Goal: Task Accomplishment & Management: Complete application form

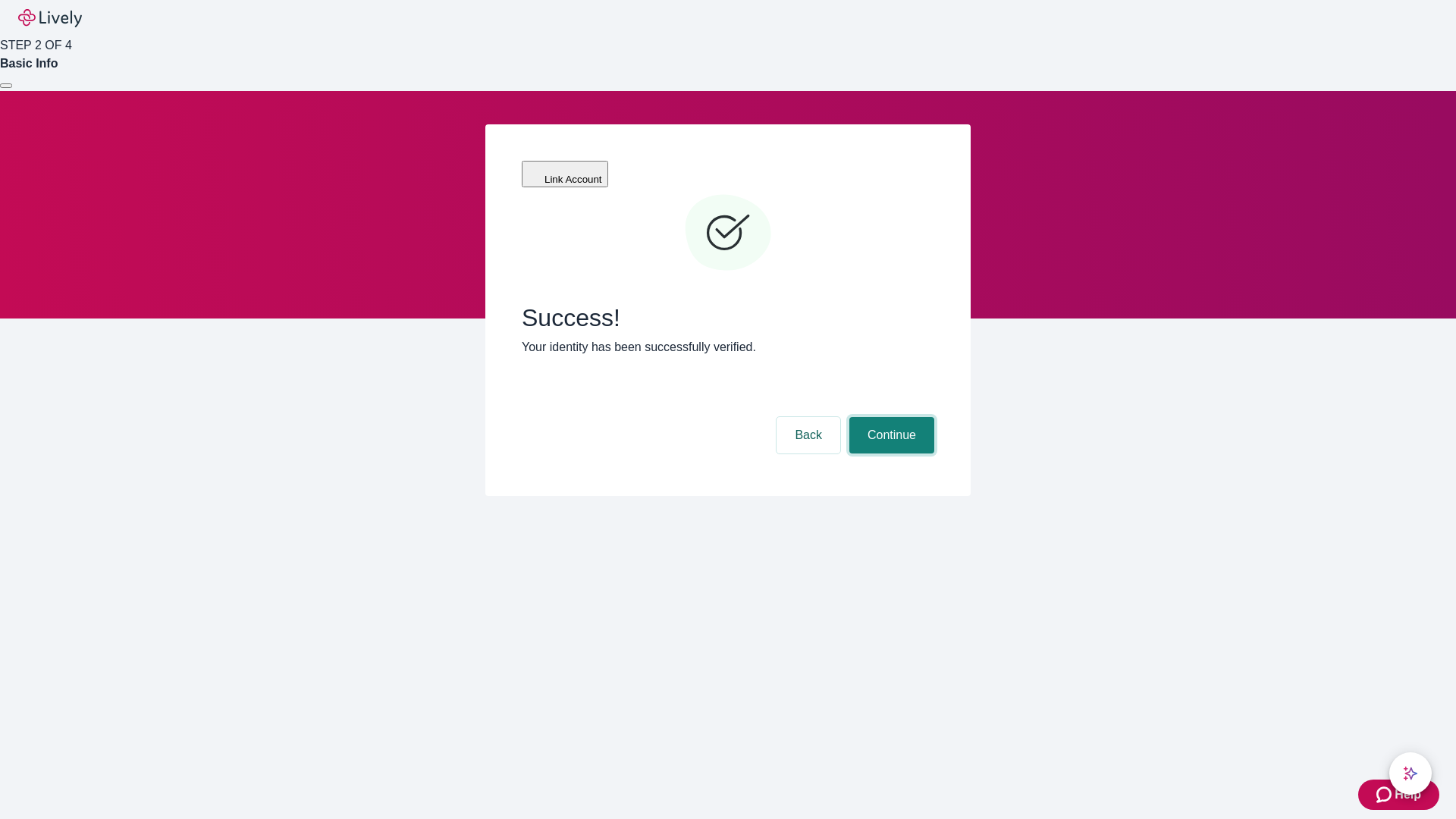
click at [889, 416] on button "Continue" at bounding box center [891, 435] width 85 height 37
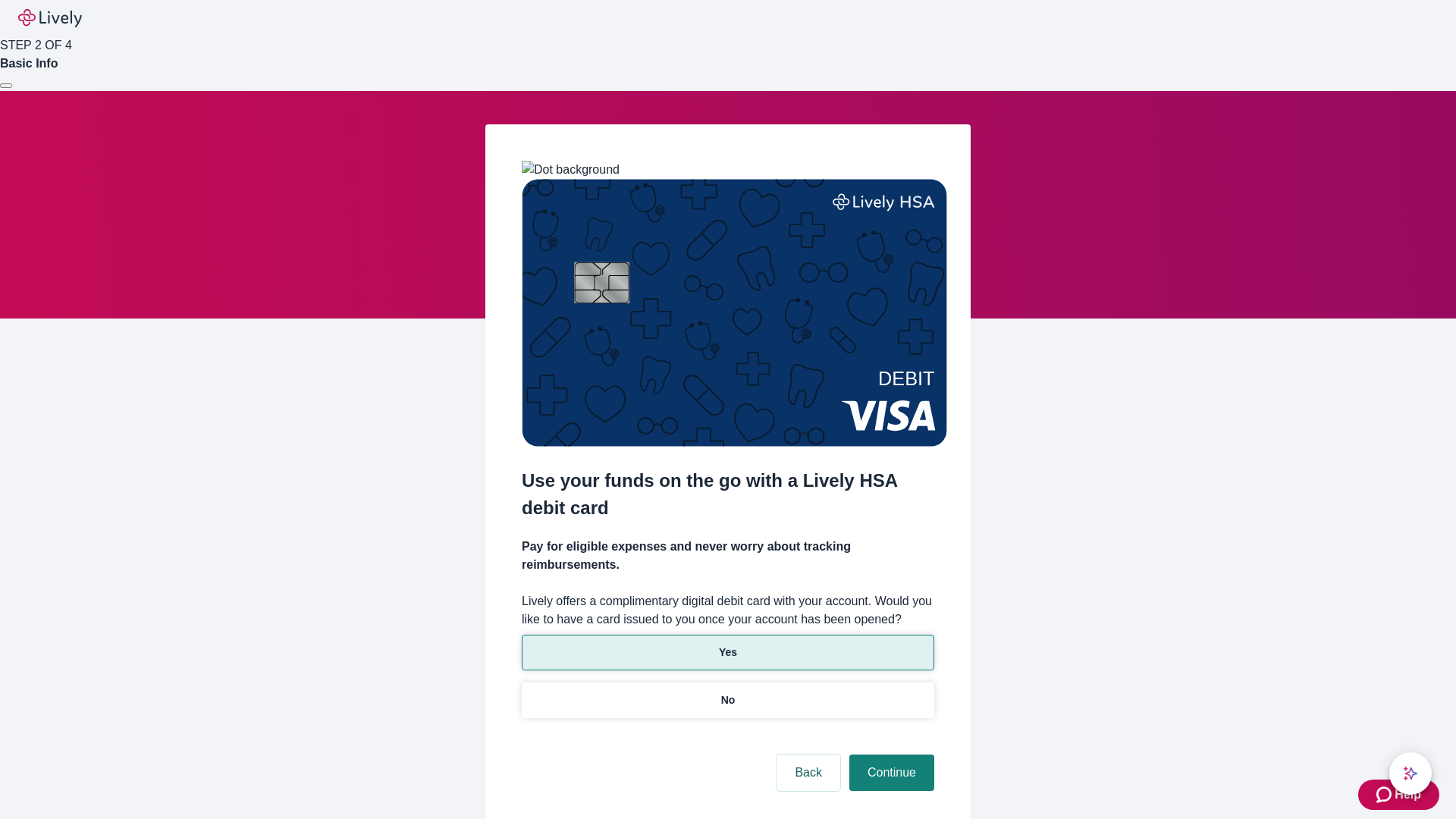
click at [728, 644] on p "Yes" at bounding box center [728, 652] width 18 height 16
click at [889, 754] on button "Continue" at bounding box center [891, 773] width 85 height 37
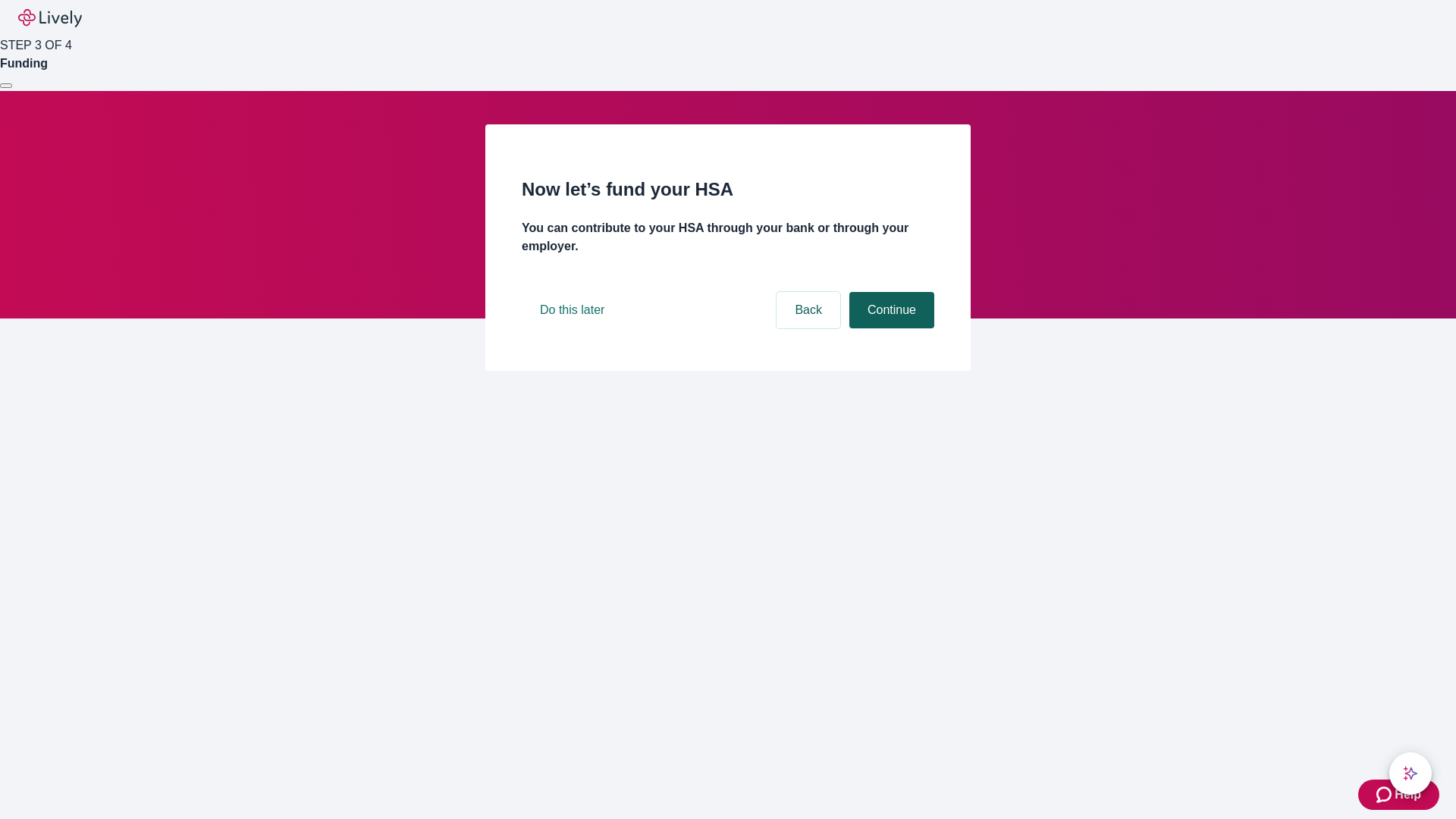
click at [889, 328] on button "Continue" at bounding box center [891, 310] width 85 height 37
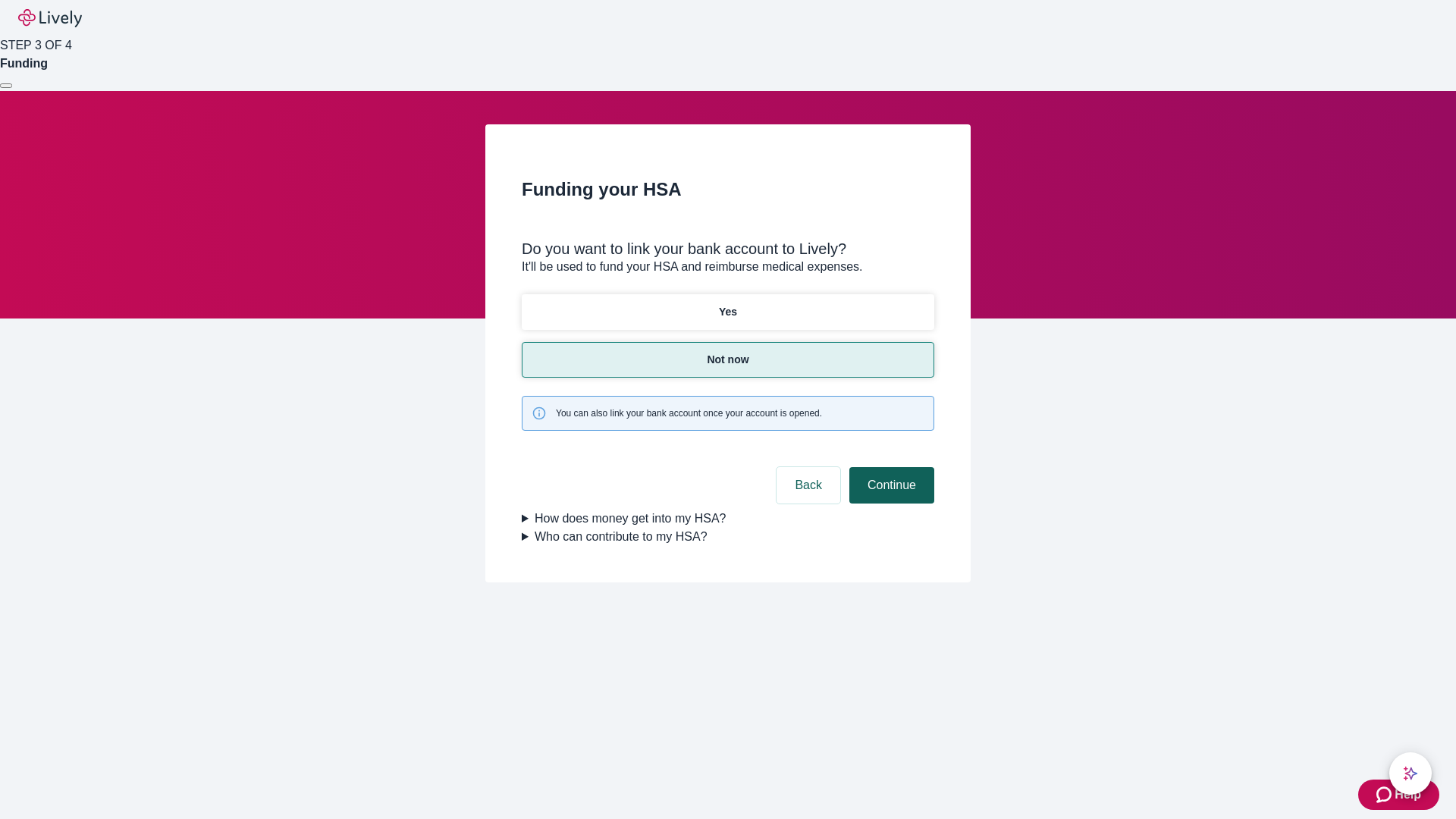
click at [889, 467] on button "Continue" at bounding box center [891, 485] width 85 height 37
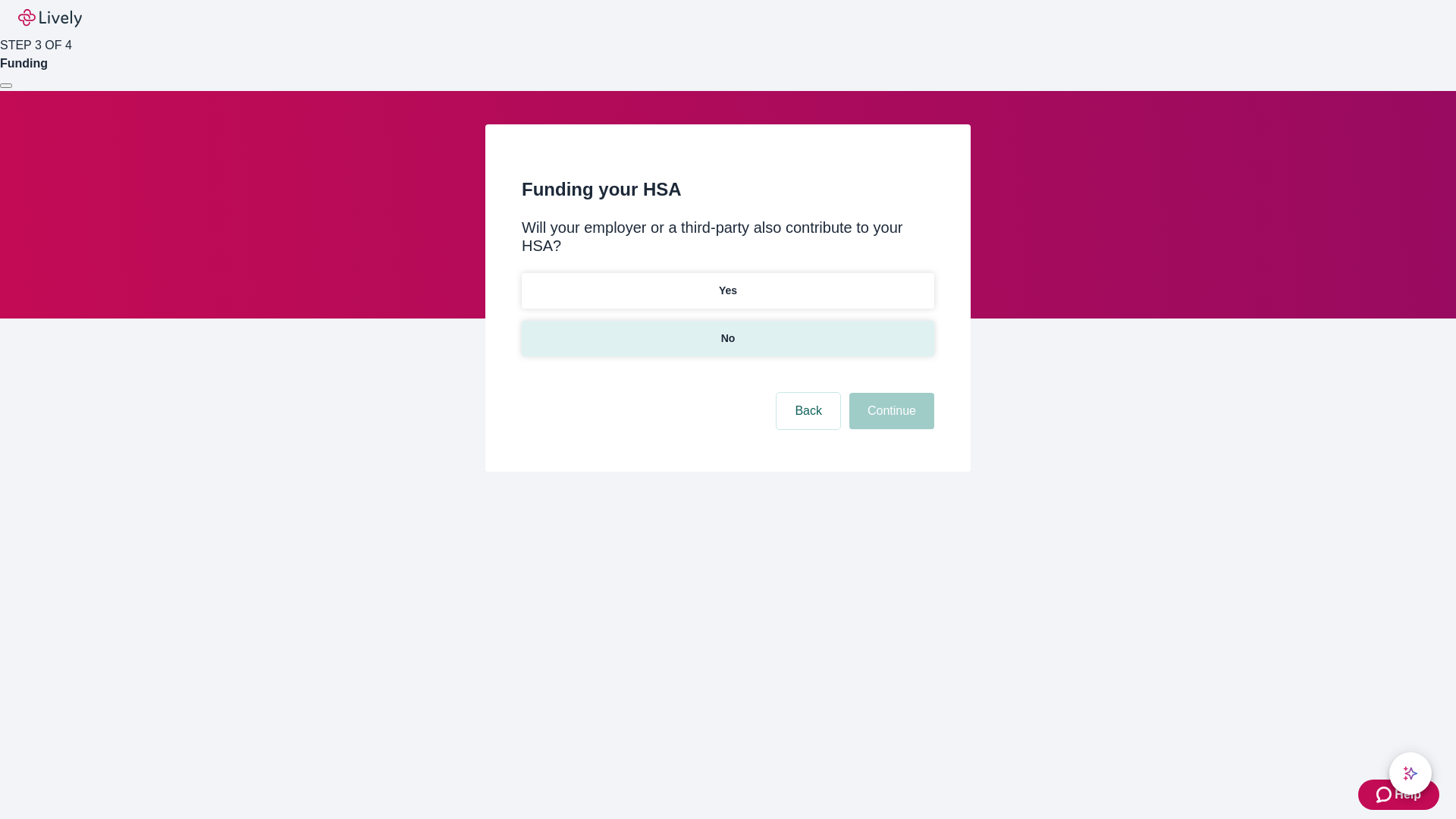
click at [728, 331] on p "No" at bounding box center [728, 339] width 14 height 16
click at [889, 393] on button "Continue" at bounding box center [891, 411] width 85 height 37
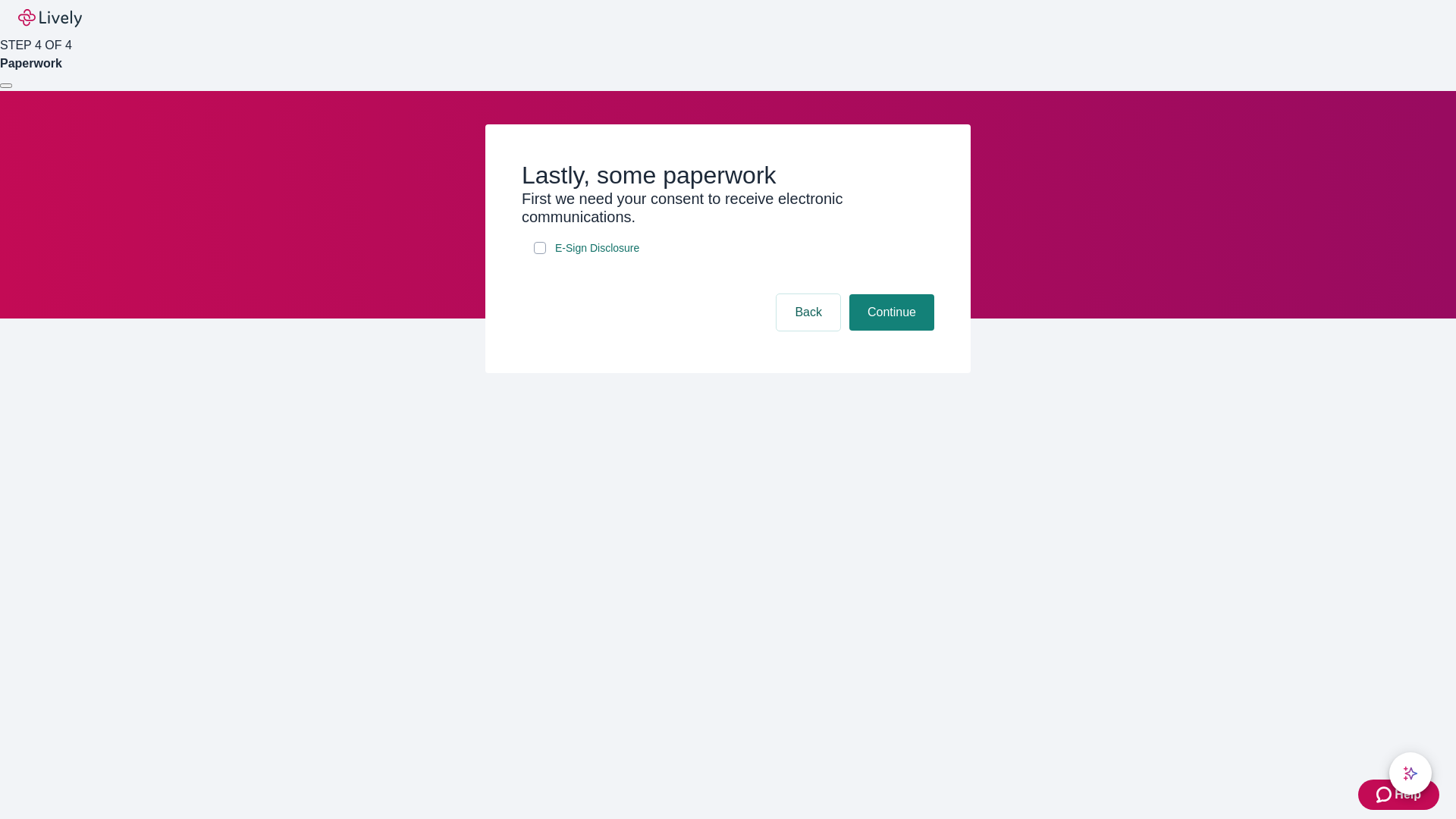
click at [540, 254] on input "E-Sign Disclosure" at bounding box center [540, 248] width 12 height 12
checkbox input "true"
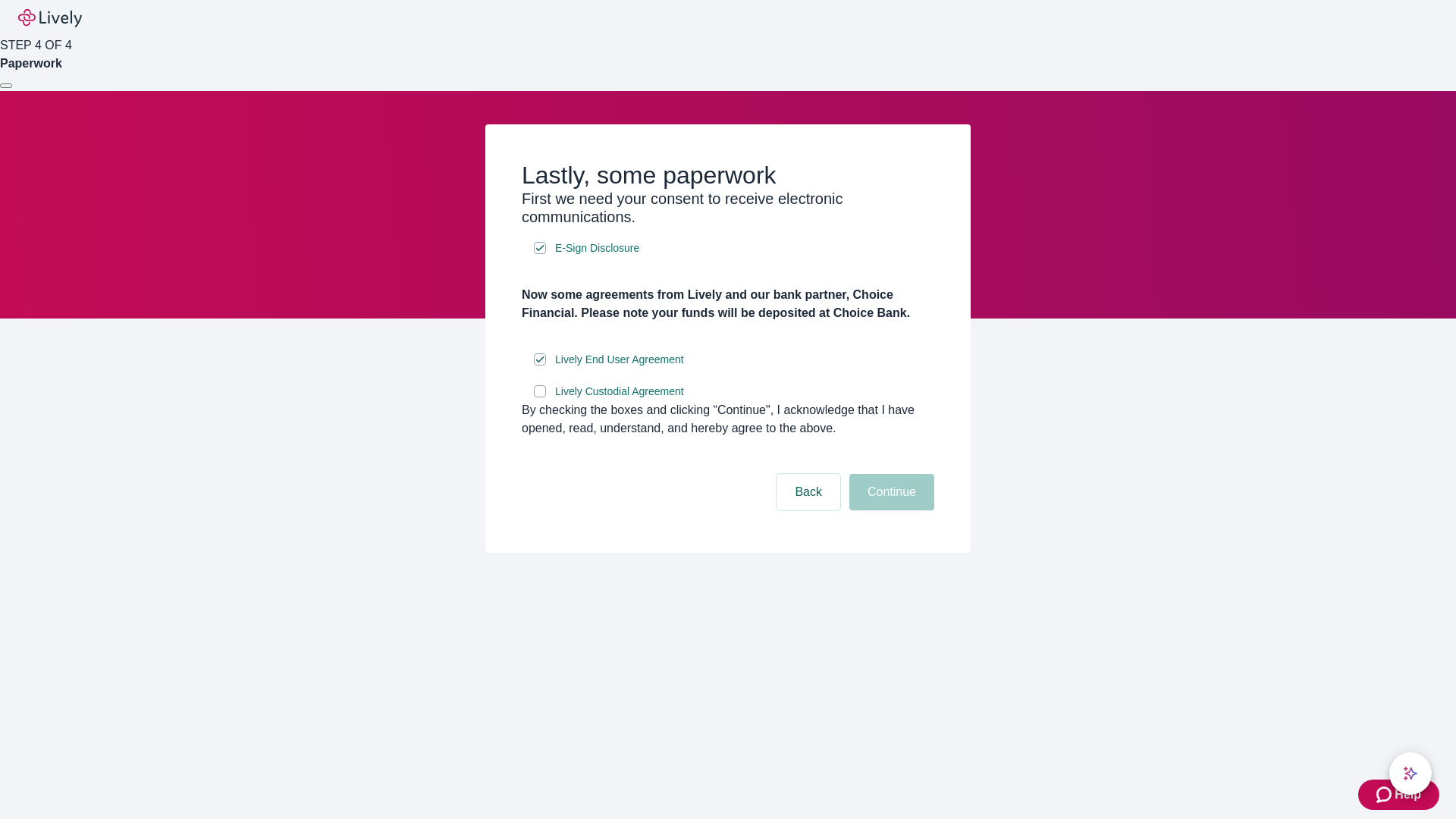
click at [540, 397] on input "Lively Custodial Agreement" at bounding box center [540, 391] width 12 height 12
checkbox input "true"
click at [889, 510] on button "Continue" at bounding box center [891, 492] width 85 height 37
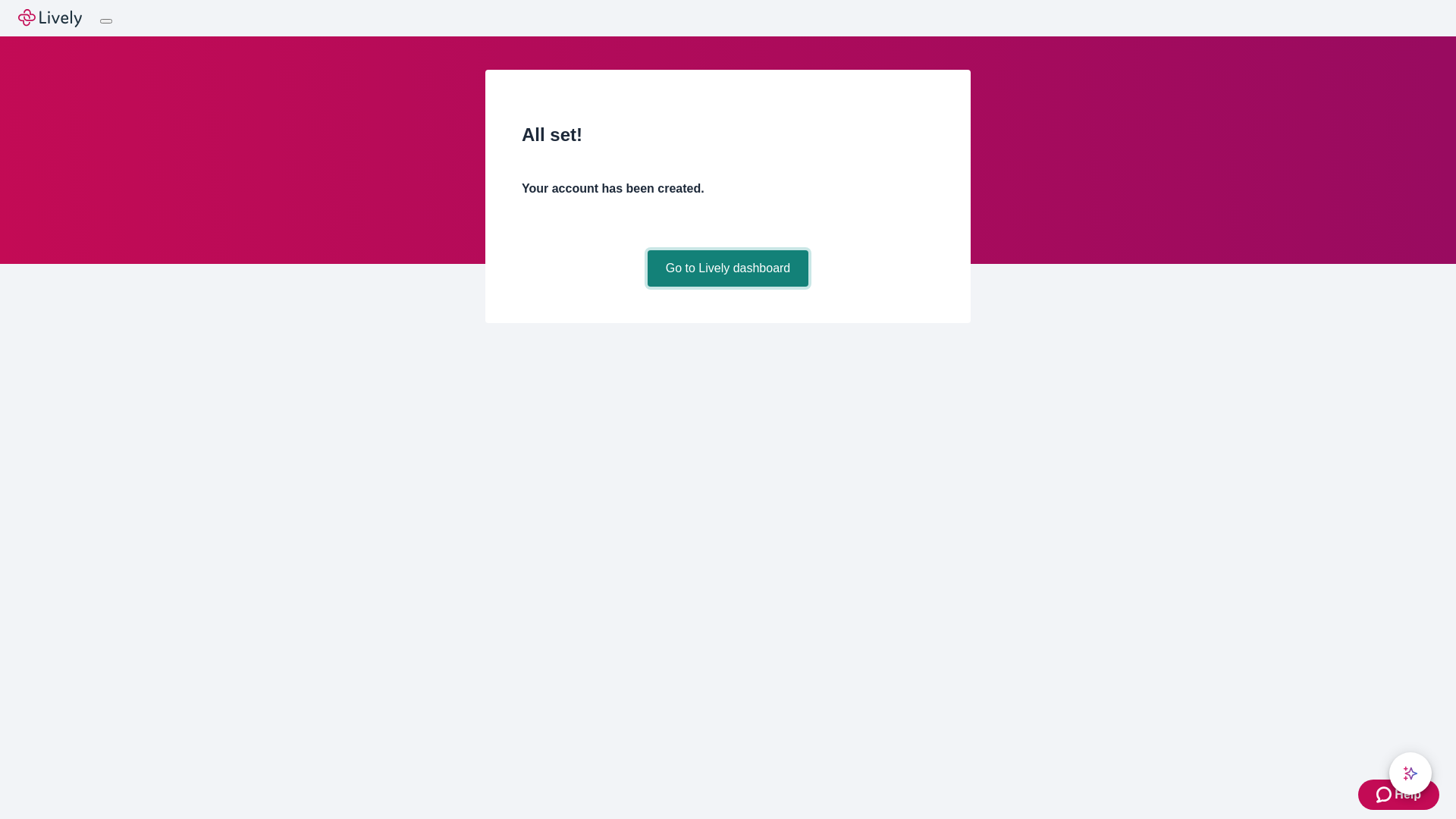
click at [728, 286] on link "Go to Lively dashboard" at bounding box center [728, 268] width 162 height 37
